Goal: Information Seeking & Learning: Compare options

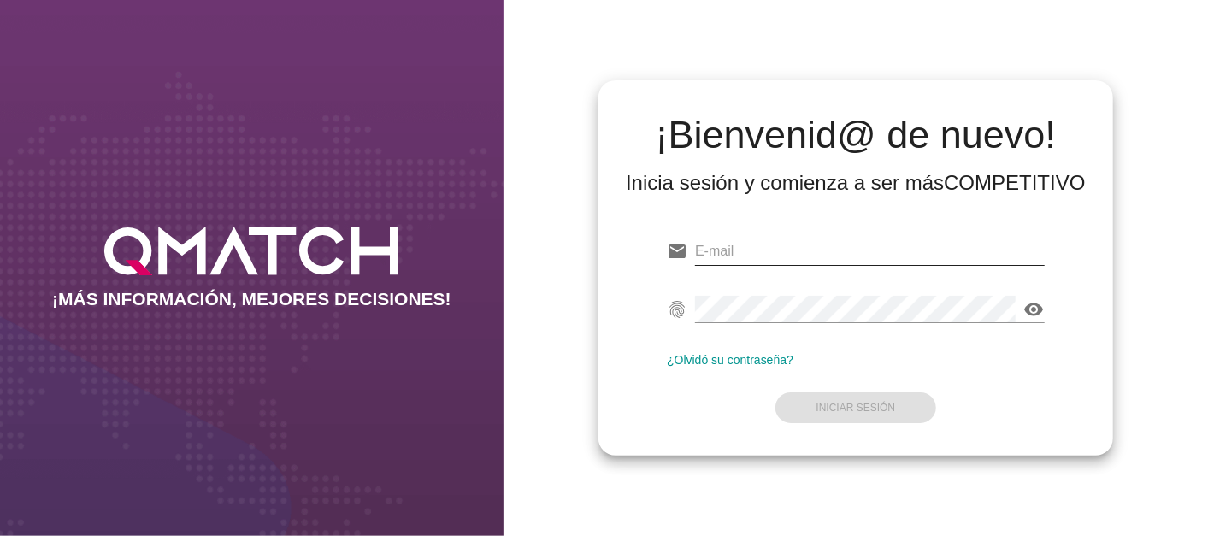
click at [730, 249] on input "email" at bounding box center [870, 251] width 350 height 27
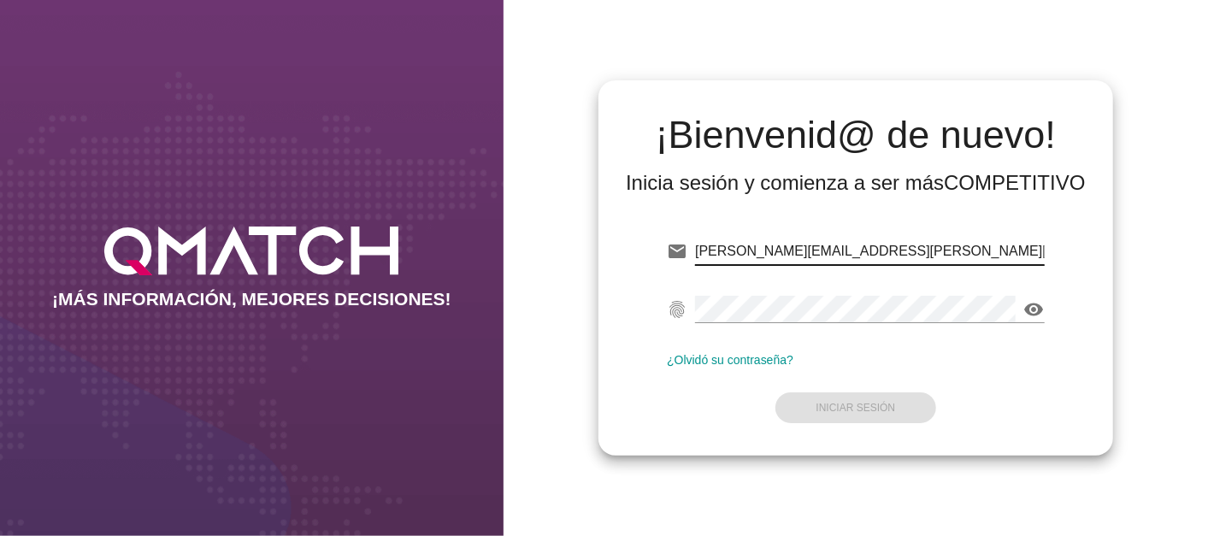
type input "[PERSON_NAME][EMAIL_ADDRESS][PERSON_NAME][DOMAIN_NAME]"
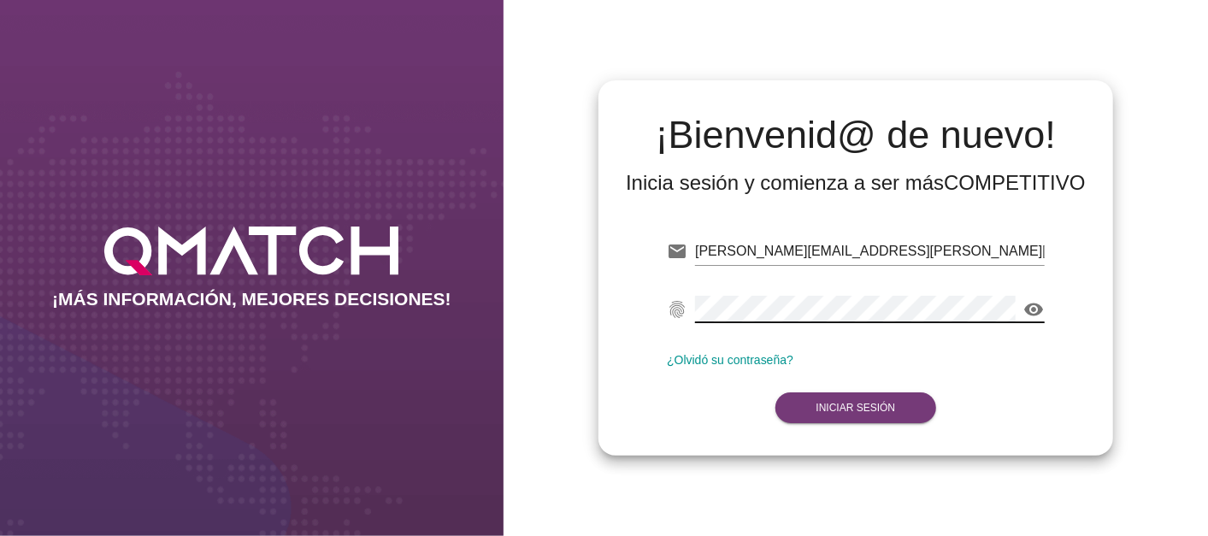
click at [839, 399] on button "Iniciar Sesión" at bounding box center [857, 408] width 162 height 31
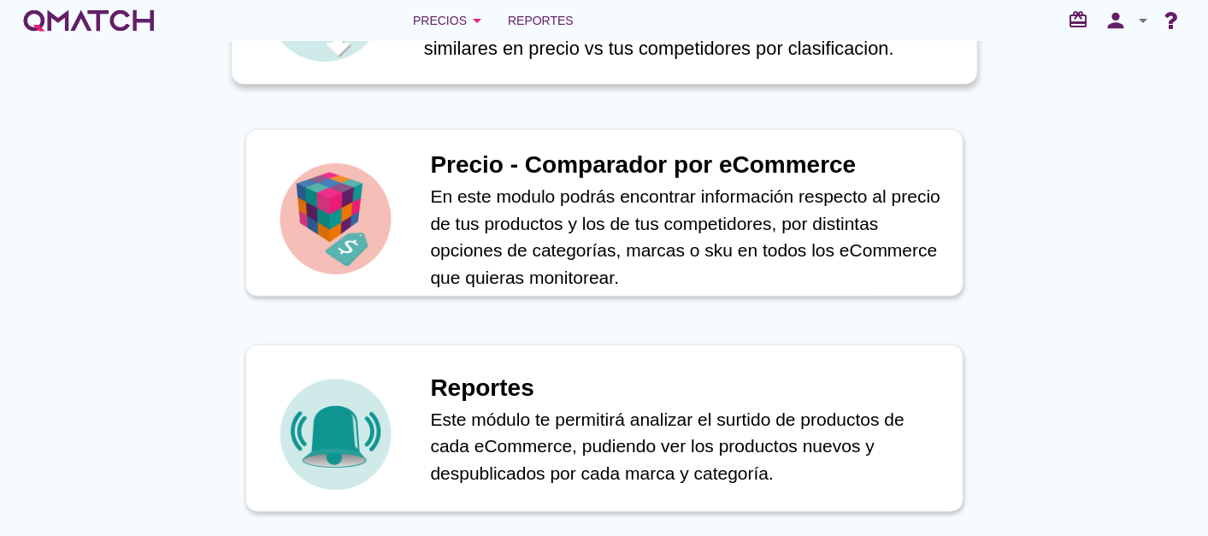
scroll to position [602, 0]
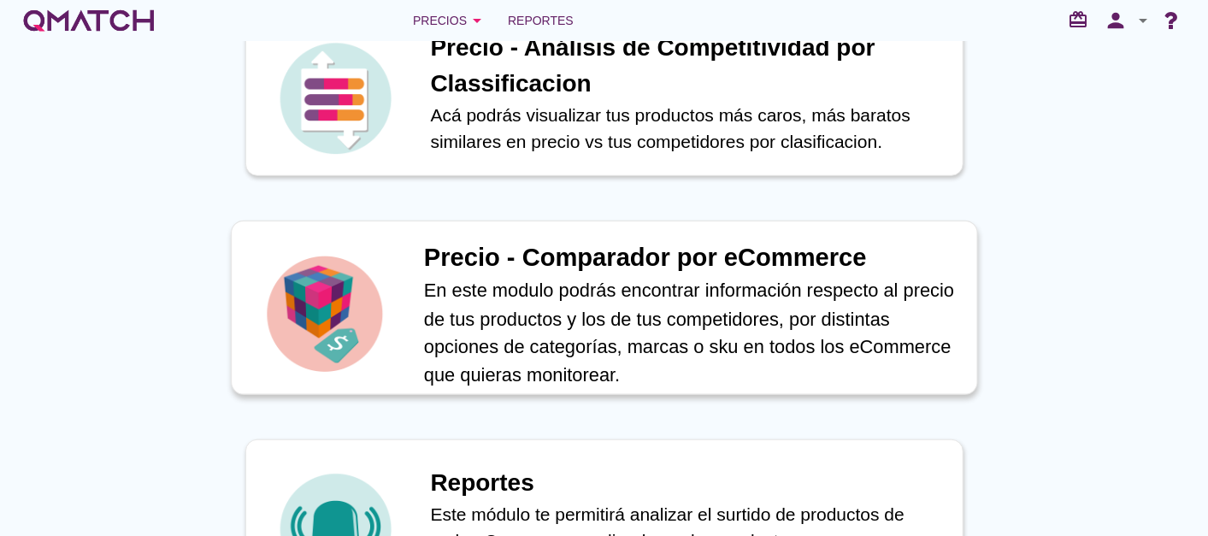
click at [522, 251] on h1 "Precio - Comparador por eCommerce" at bounding box center [690, 258] width 535 height 38
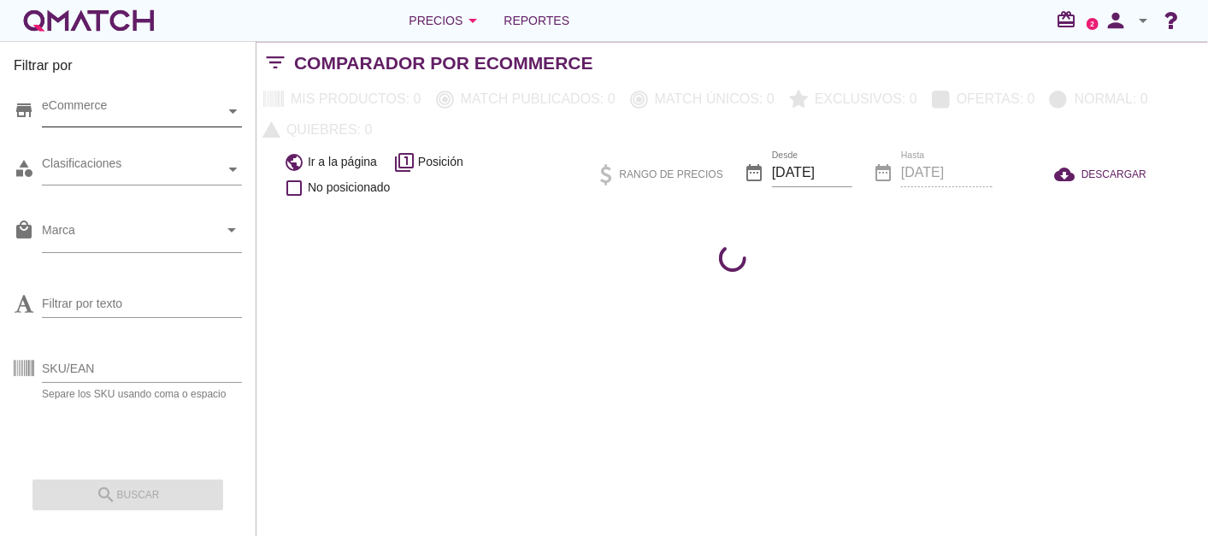
click at [133, 100] on div "eCommerce" at bounding box center [133, 112] width 183 height 30
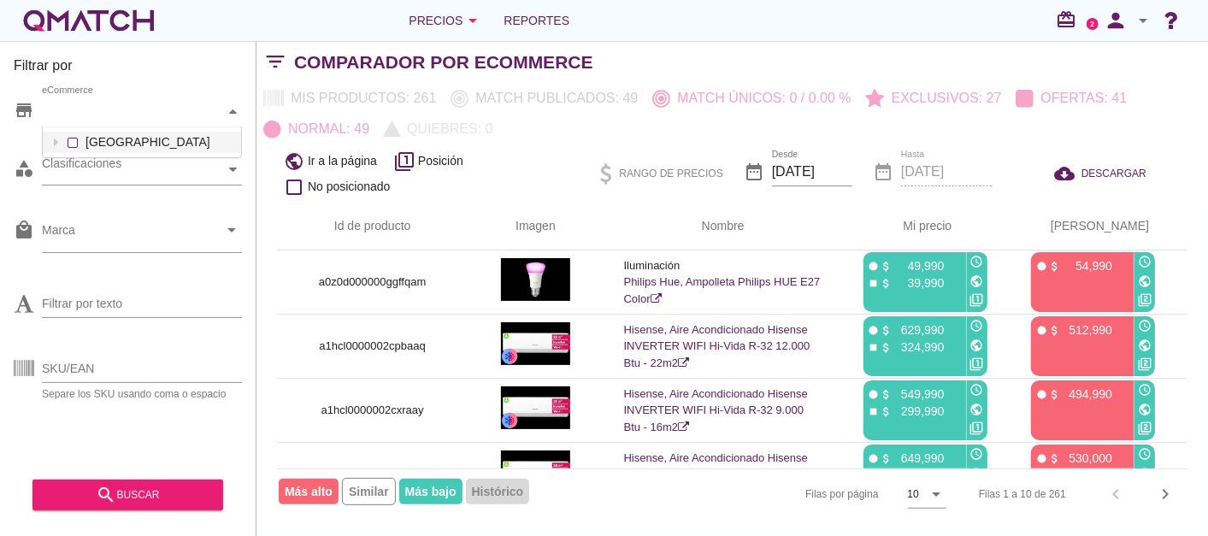
click at [117, 127] on div "eCommerce [GEOGRAPHIC_DATA]" at bounding box center [142, 112] width 200 height 31
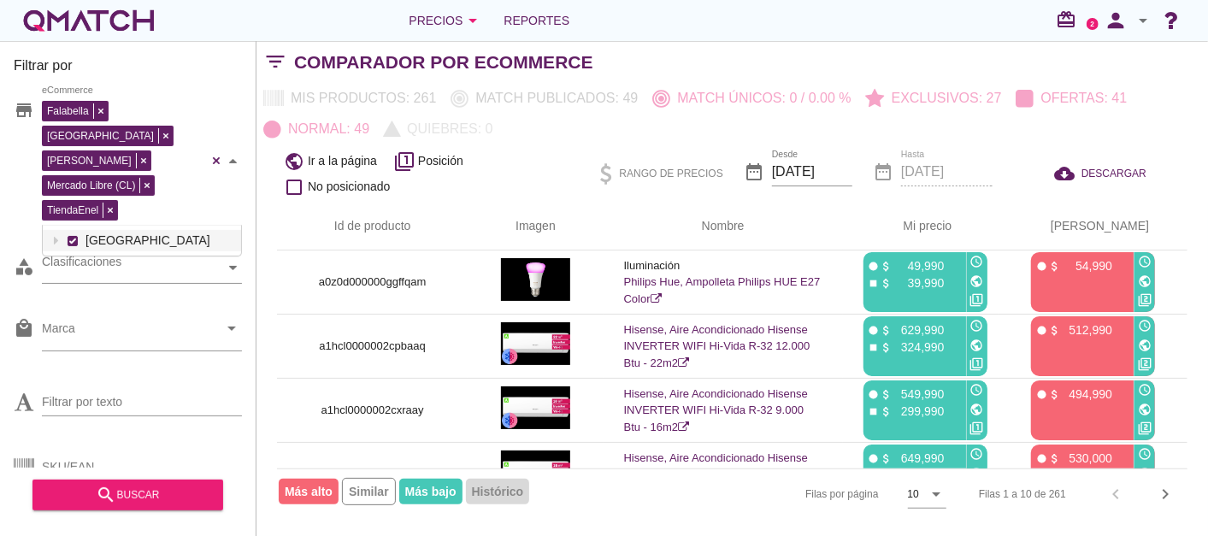
click at [3, 214] on div "Filtrar por store Falabella [PERSON_NAME] Libre (CL) TiendaEnel eCommerce [GEOG…" at bounding box center [128, 288] width 257 height 495
click at [109, 319] on input "Marca" at bounding box center [130, 332] width 176 height 27
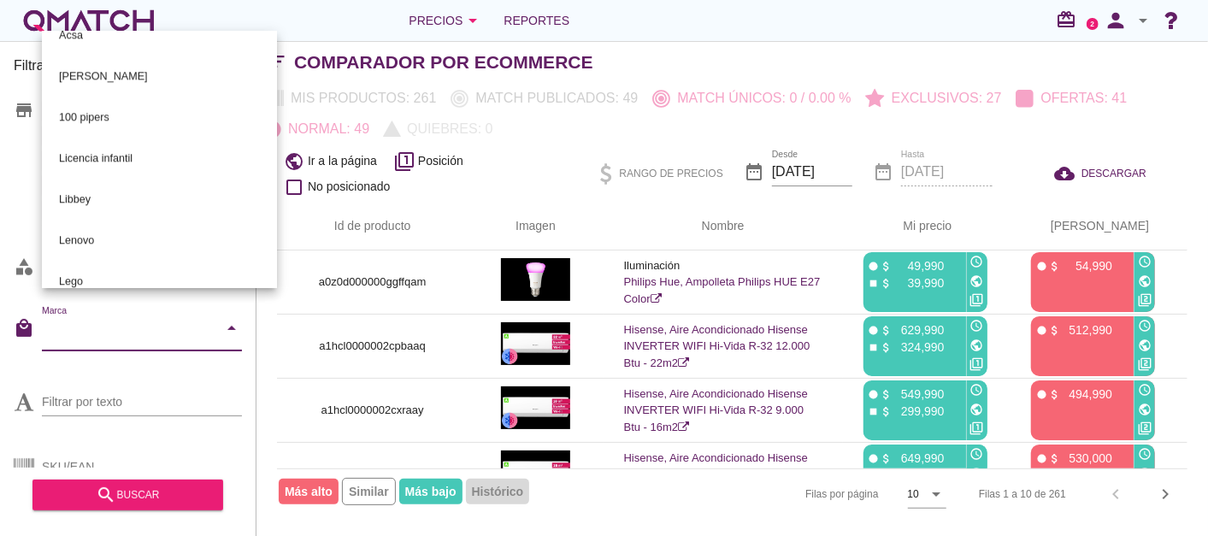
scroll to position [9893, 0]
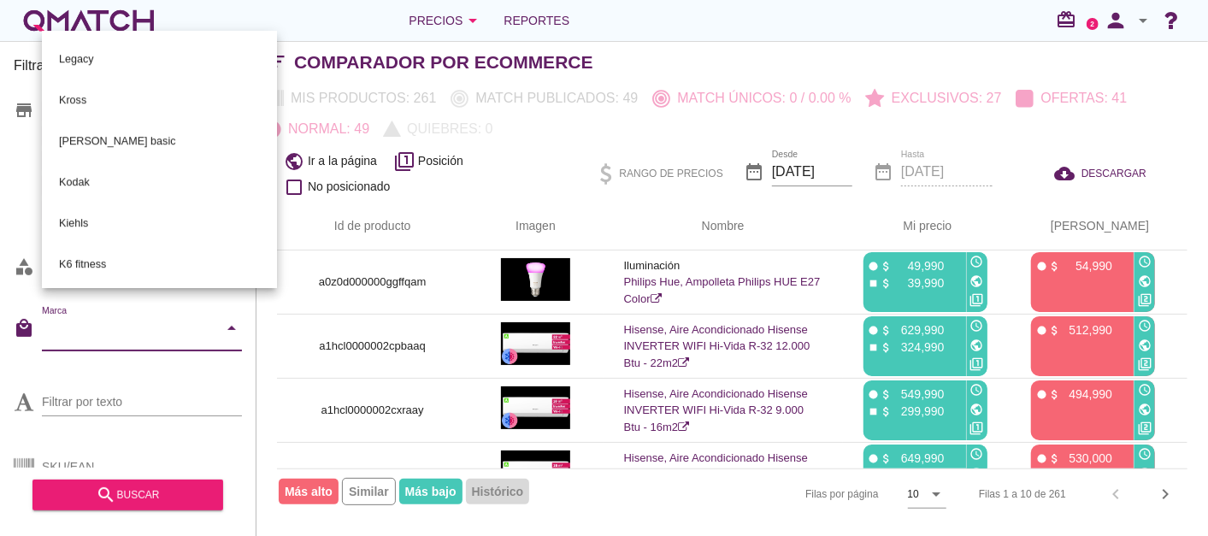
click at [4, 176] on div "Filtrar por store Falabella [PERSON_NAME] Libre (CL) TiendaEnel eCommerce categ…" at bounding box center [128, 288] width 257 height 495
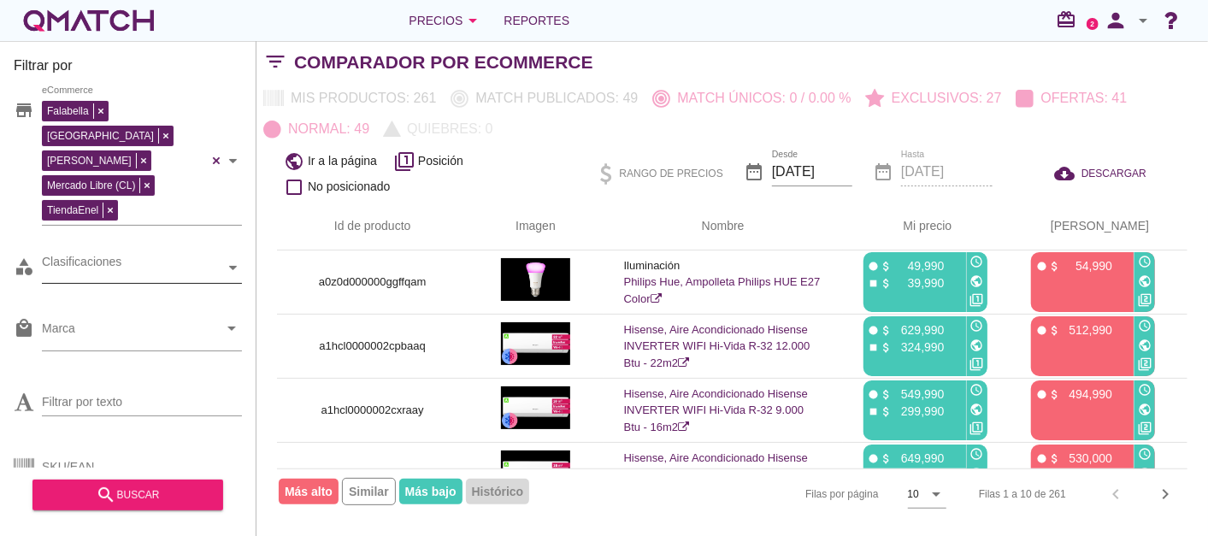
click at [209, 259] on div "Clasificaciones" at bounding box center [133, 268] width 183 height 18
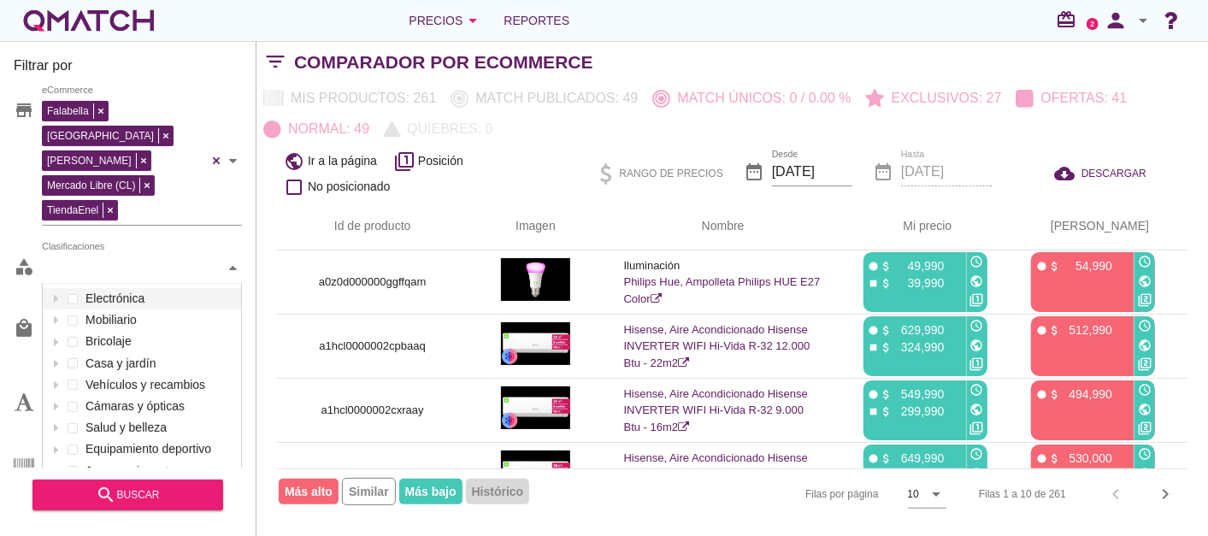
scroll to position [202, 199]
click at [9, 193] on div "Filtrar por store Falabella [PERSON_NAME] Libre (CL) TiendaEnel eCommerce categ…" at bounding box center [128, 288] width 257 height 495
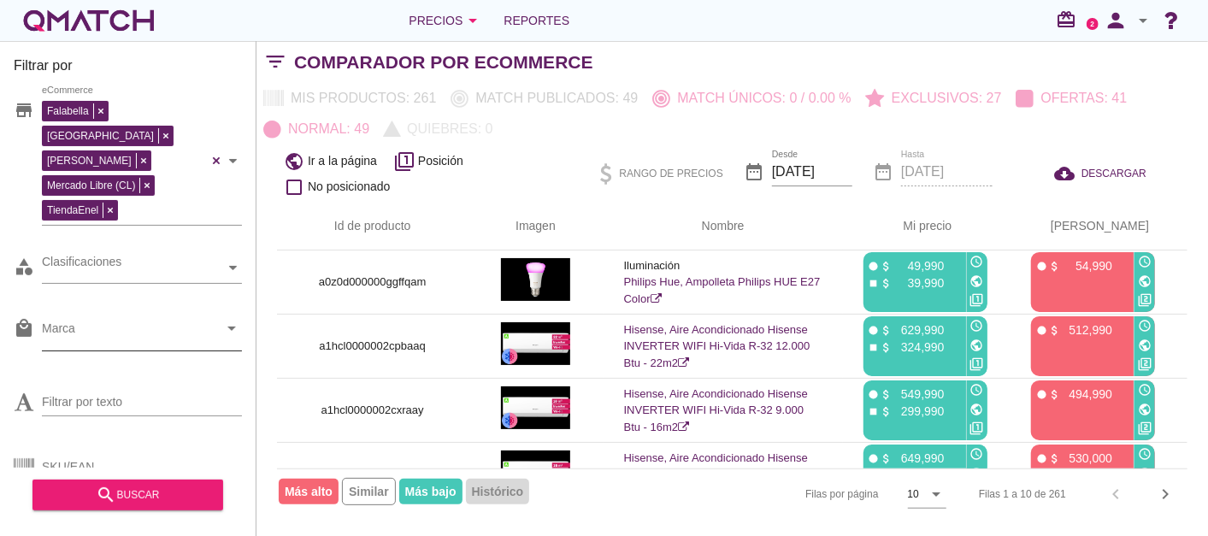
click at [75, 319] on input "Marca" at bounding box center [130, 332] width 176 height 27
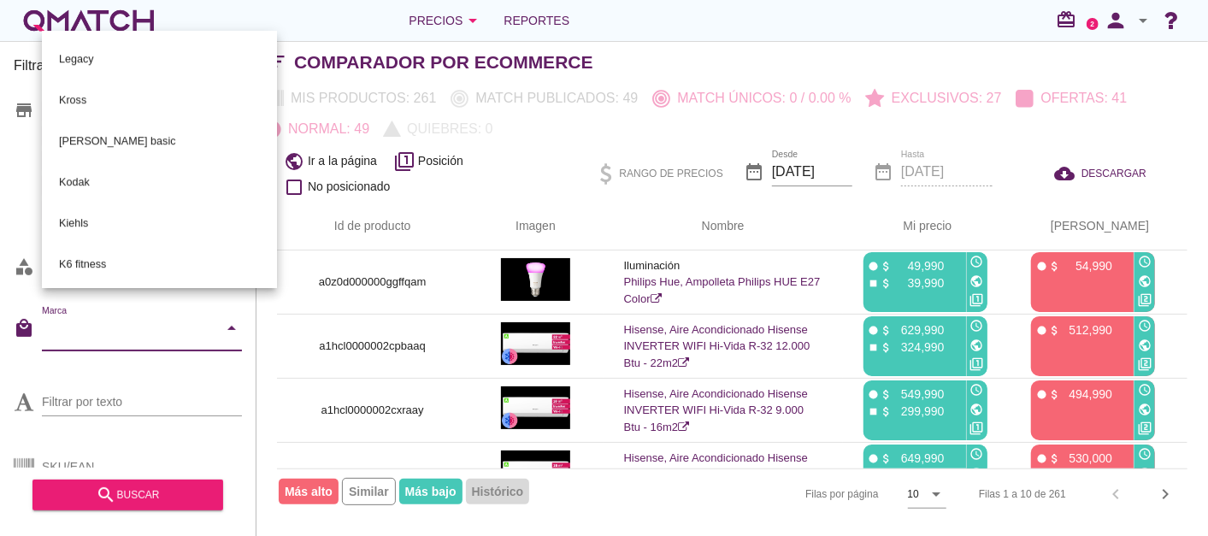
scroll to position [0, 0]
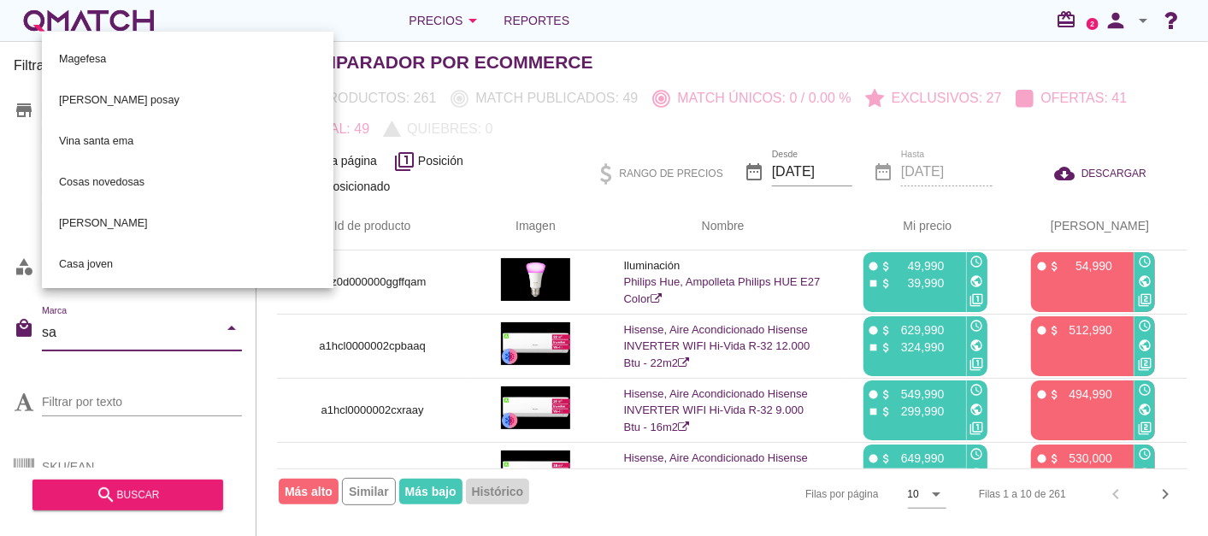
type input "[PERSON_NAME]"
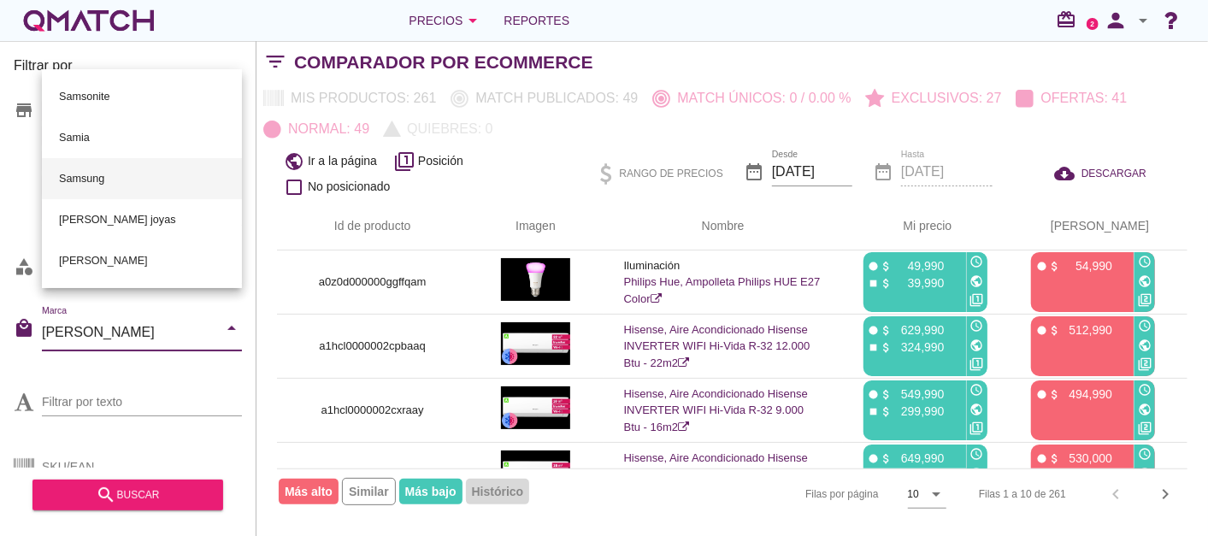
click at [109, 171] on div "Samsung" at bounding box center [142, 178] width 173 height 41
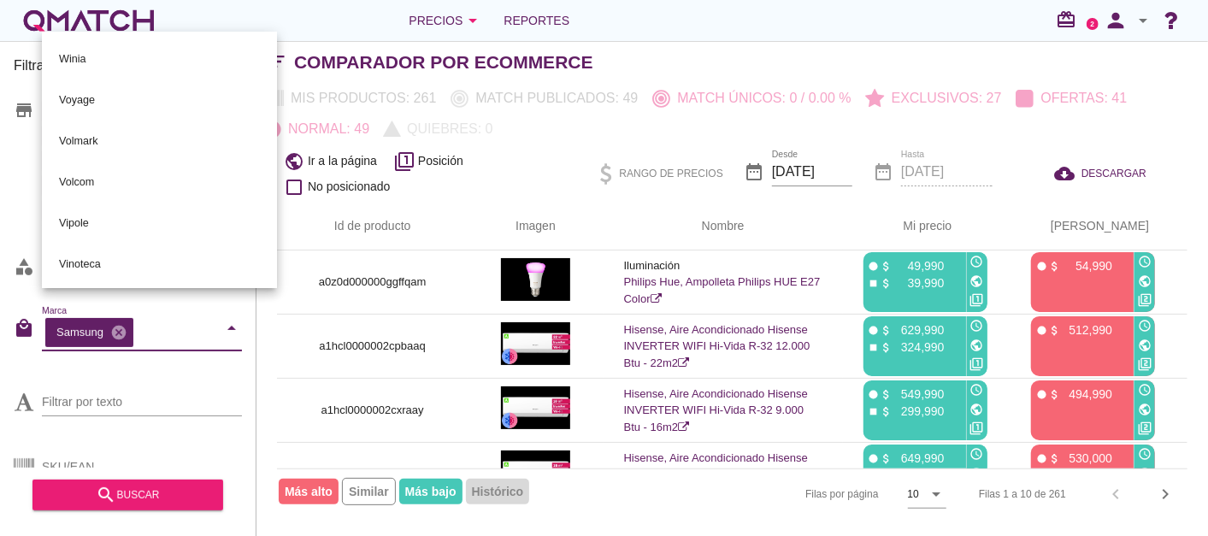
click at [5, 173] on div "Filtrar por store Falabella [PERSON_NAME] Libre (CL) TiendaEnel eCommerce categ…" at bounding box center [128, 288] width 257 height 495
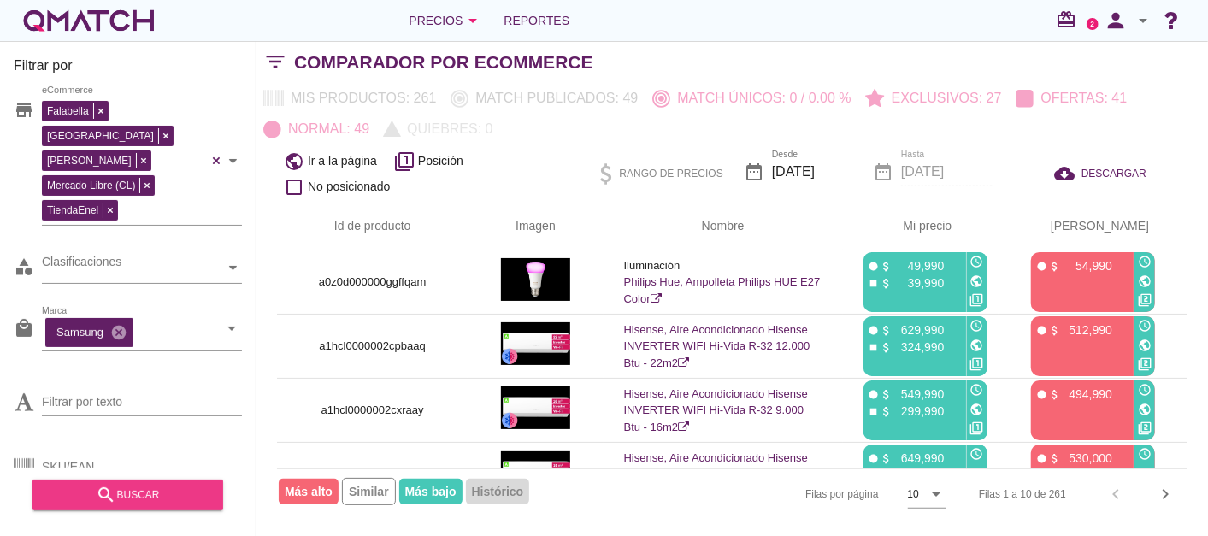
click at [109, 488] on icon "search" at bounding box center [106, 495] width 21 height 21
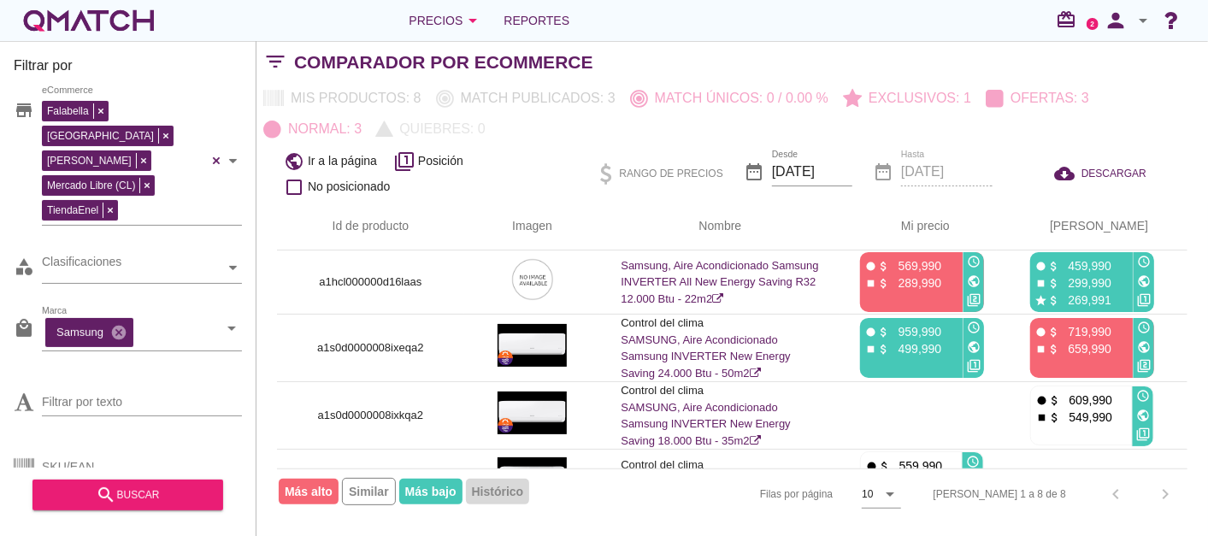
click at [1167, 496] on div "[PERSON_NAME] 1 a 8 de 8 chevron_left chevron_right" at bounding box center [1050, 494] width 275 height 41
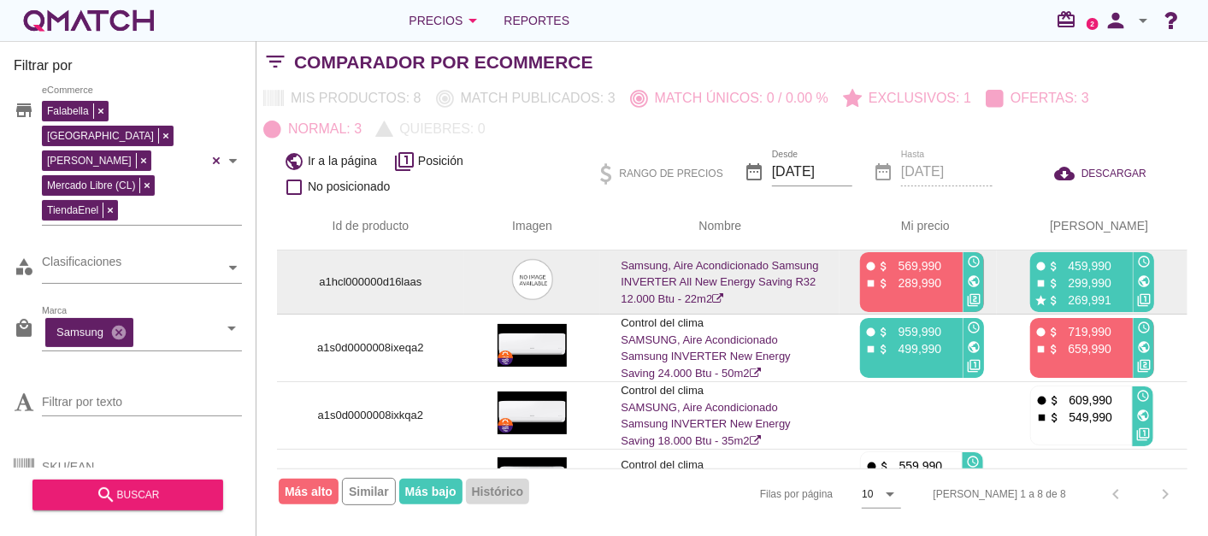
click at [911, 281] on p "289,990" at bounding box center [915, 283] width 51 height 17
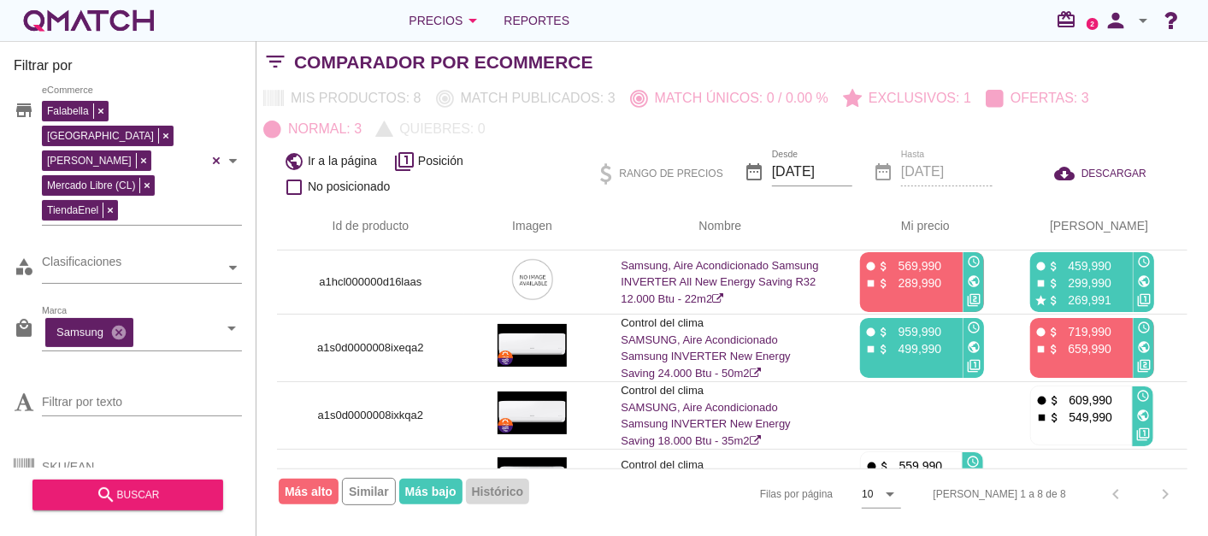
drag, startPoint x: 921, startPoint y: 281, endPoint x: 1310, endPoint y: 297, distance: 389.4
click at [1208, 297] on html "5 10 15 20 25 50 [DATE] 2:50:41 am [DATE] 2:50:41 am [DATE] 2:50:41 am [DATE] 2…" at bounding box center [604, 268] width 1208 height 536
click at [494, 130] on div "Mis productos: 8 Match publicados: 3 Match únicos: 0 / 0.00 % Exclusivos: 1 Ofe…" at bounding box center [733, 114] width 952 height 62
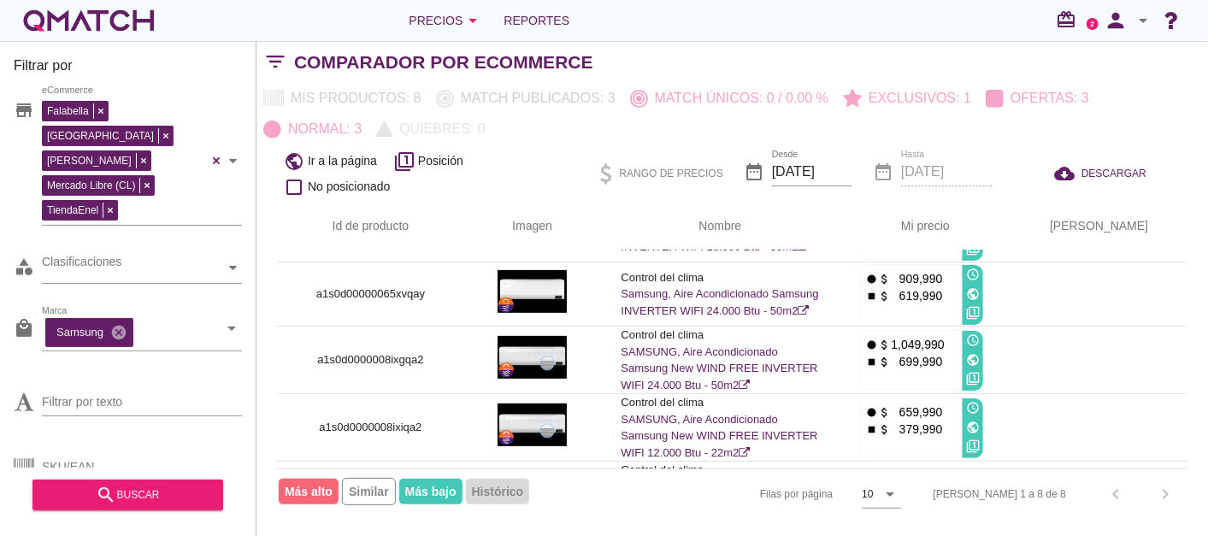
scroll to position [437, 0]
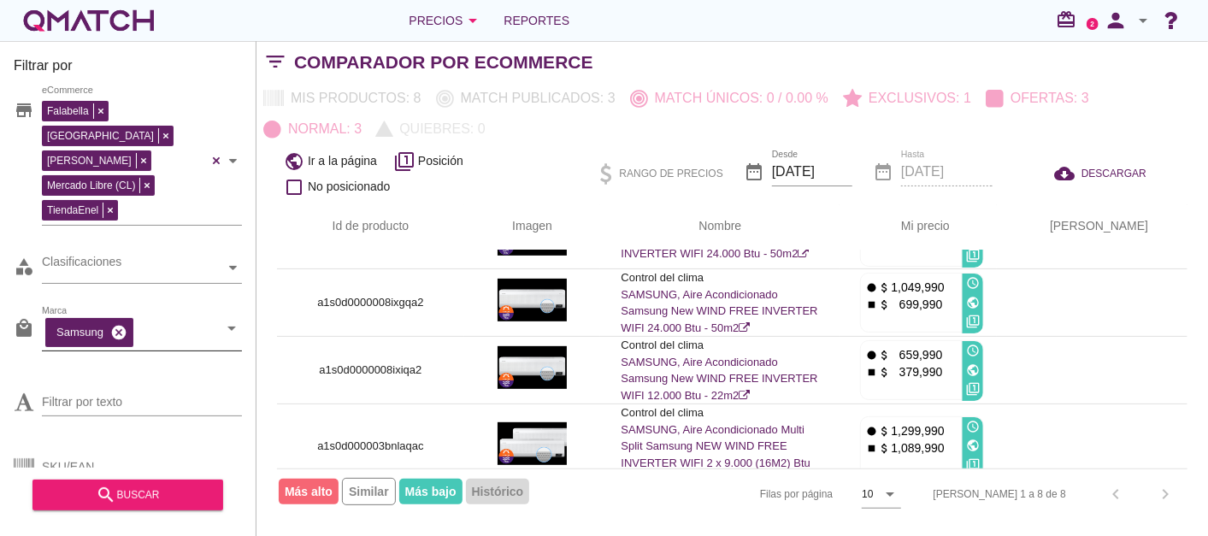
click at [120, 324] on icon "cancel" at bounding box center [118, 332] width 17 height 17
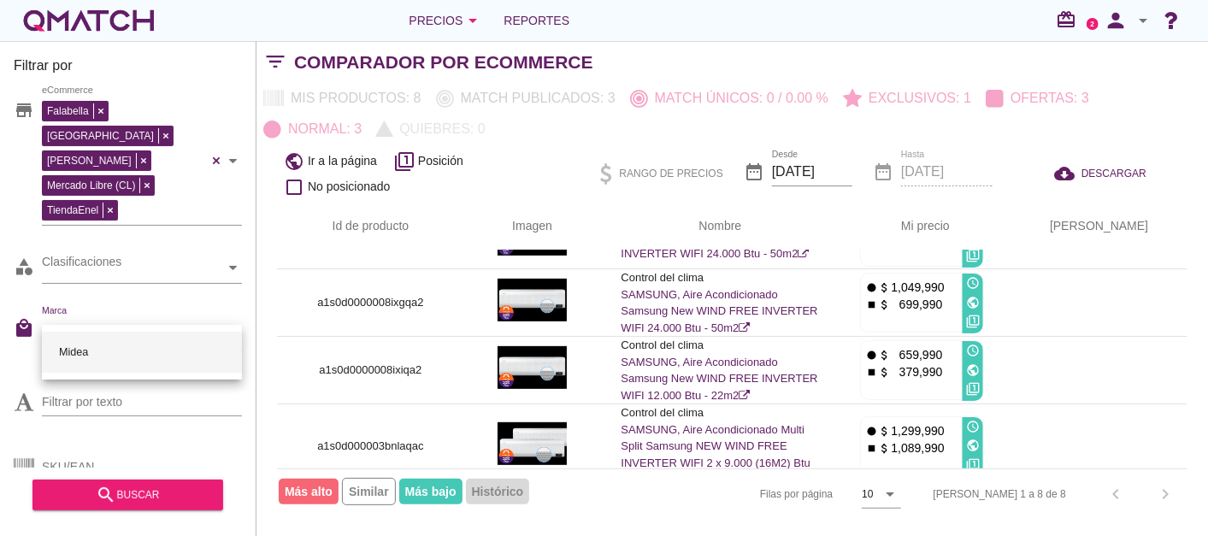
type input "midea"
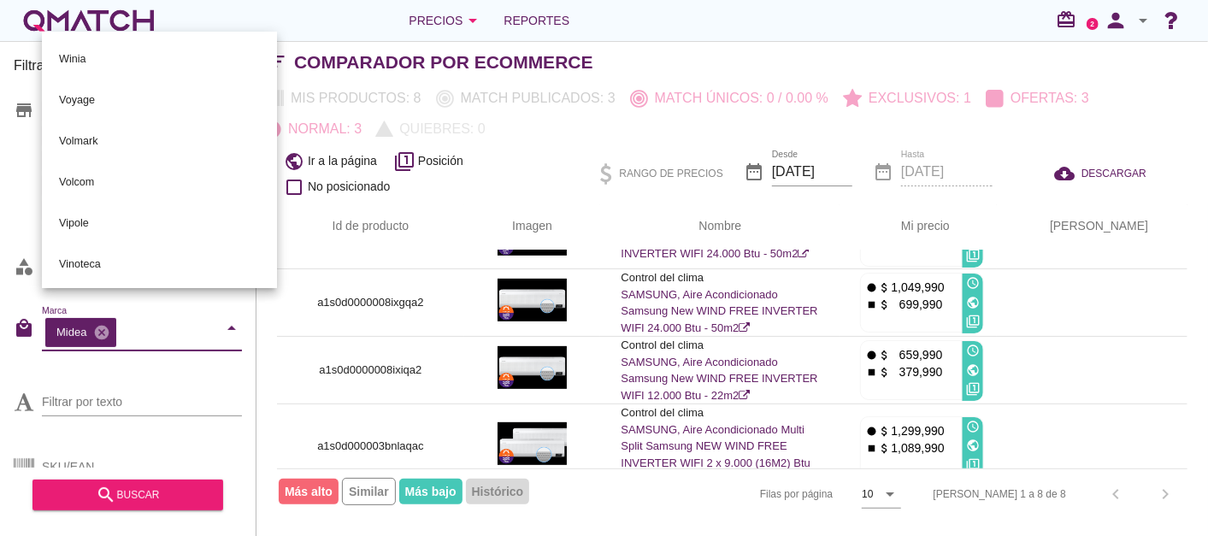
click at [5, 166] on div "Filtrar por store Falabella [PERSON_NAME] Libre (CL) TiendaEnel eCommerce categ…" at bounding box center [128, 288] width 257 height 495
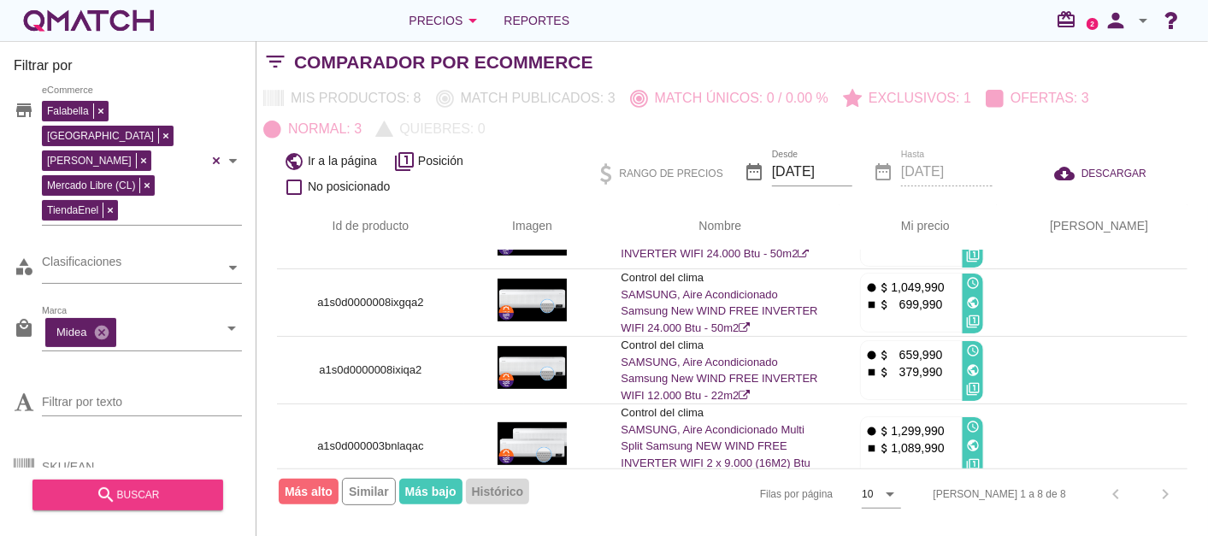
click at [123, 485] on div "search buscar" at bounding box center [127, 495] width 163 height 21
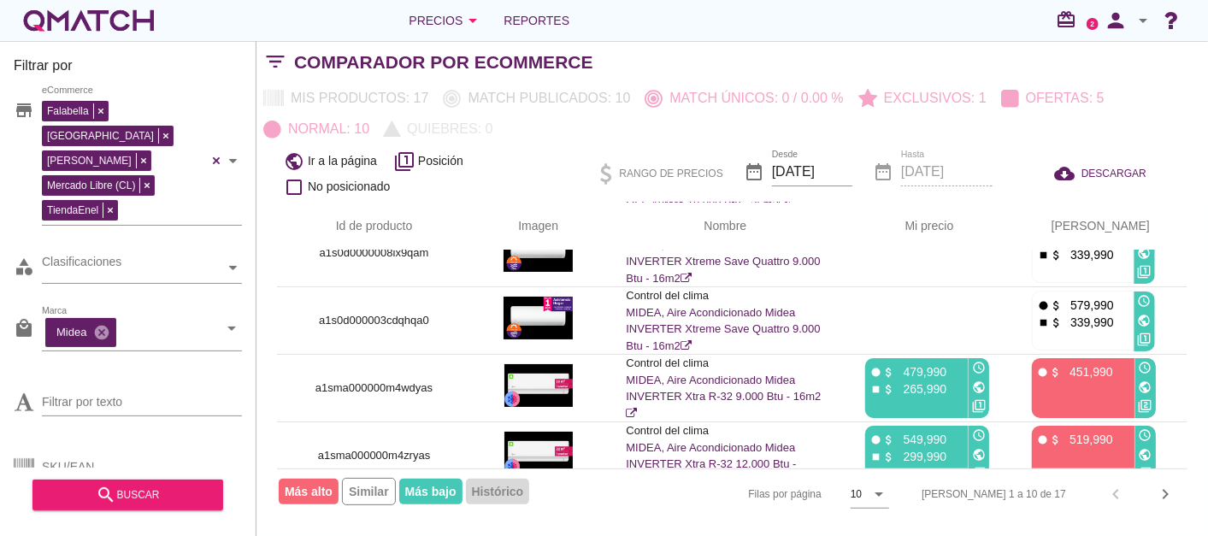
scroll to position [190, 0]
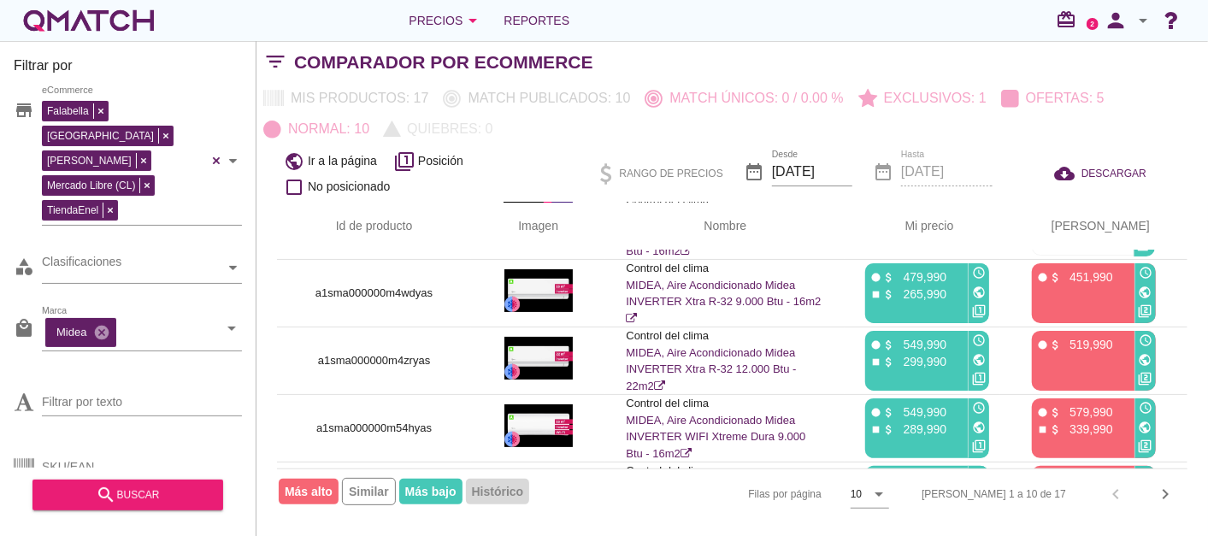
click at [261, 155] on div "public Ir a la página filter_1 Posición check_box_outline_blank No posicionado …" at bounding box center [733, 174] width 952 height 58
